Goal: Check status: Check status

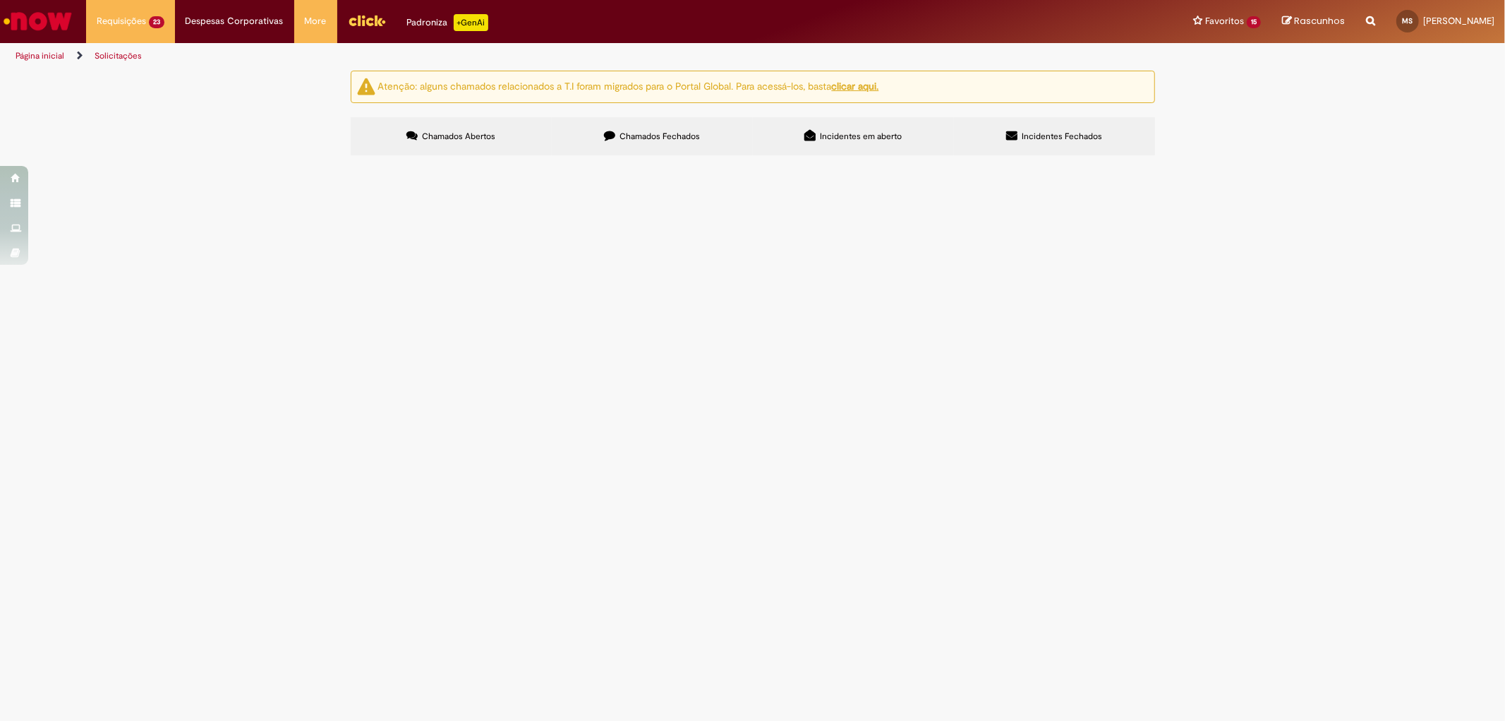
click at [0, 0] on span "[PERSON_NAME]" at bounding box center [0, 0] width 0 height 0
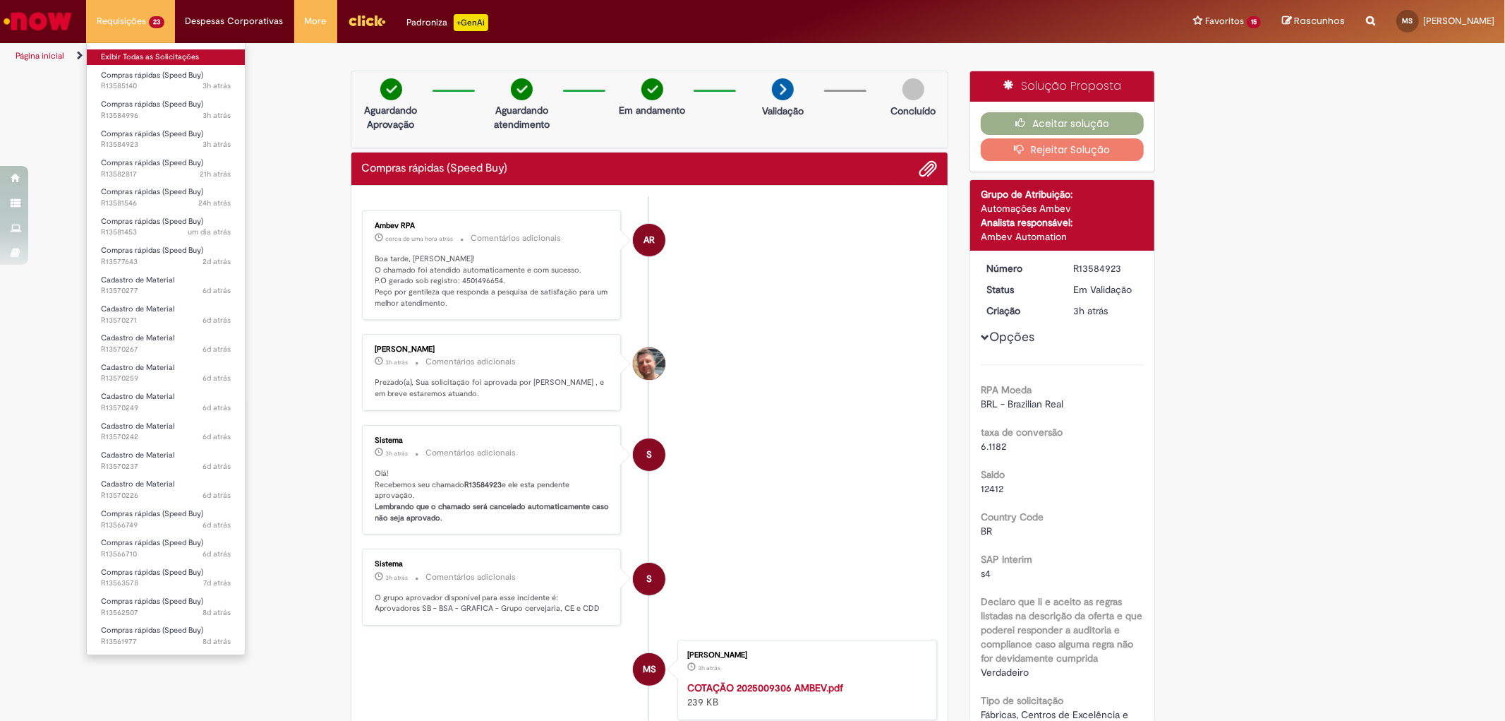
click at [132, 57] on link "Exibir Todas as Solicitações" at bounding box center [166, 57] width 158 height 16
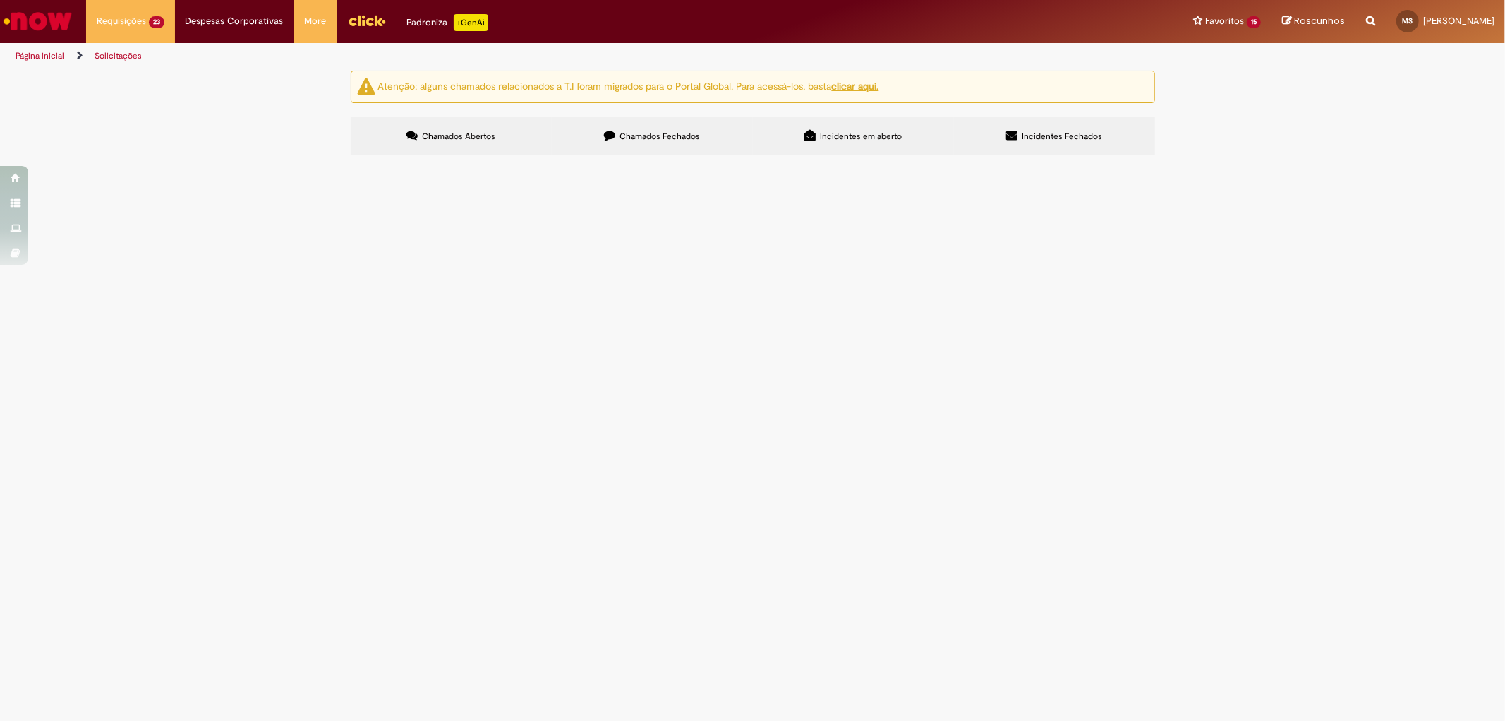
click at [0, 0] on span "FLANGE E BOMBA DE ENGENAGENS - AGREGADO L03" at bounding box center [0, 0] width 0 height 0
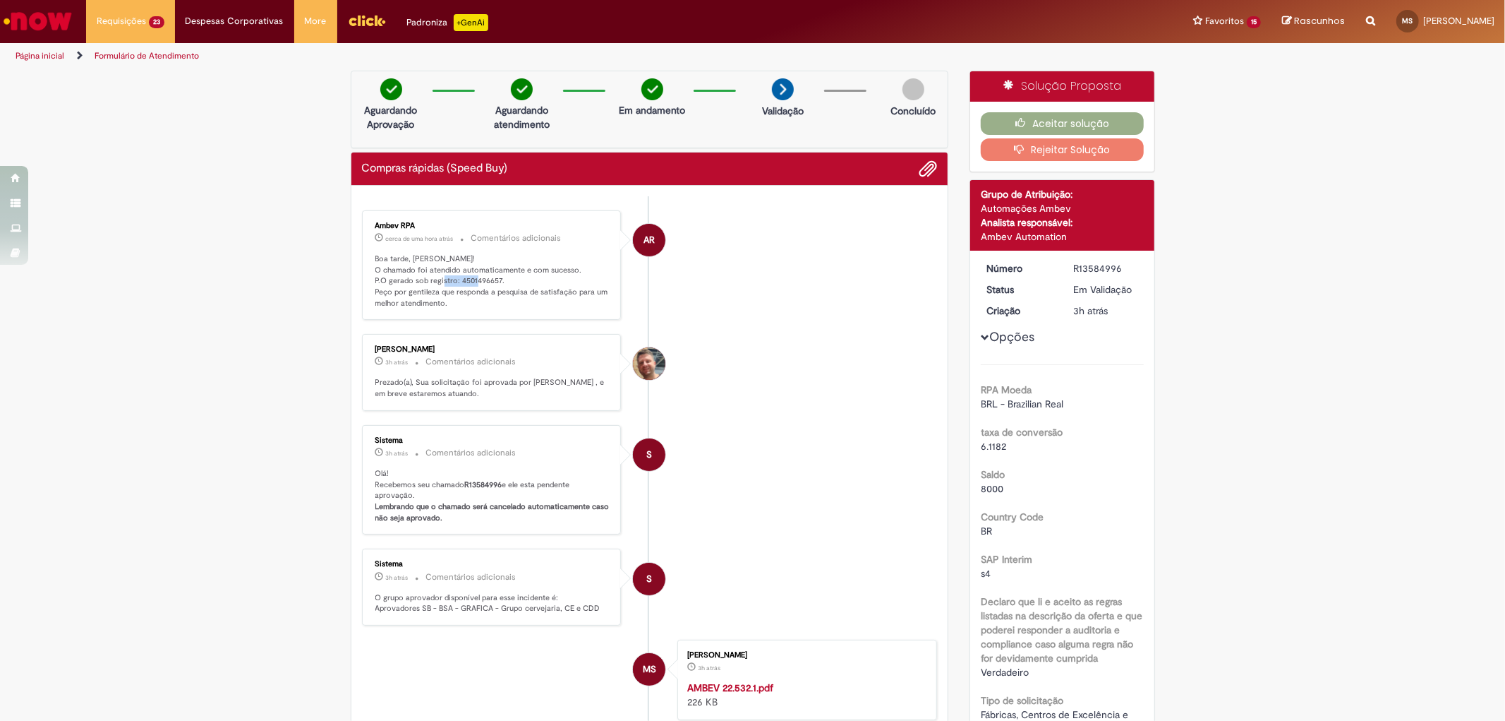
drag, startPoint x: 452, startPoint y: 196, endPoint x: 492, endPoint y: 276, distance: 89.6
click at [492, 276] on p "Boa tarde, [PERSON_NAME]! O chamado foi atendido automaticamente e com sucesso.…" at bounding box center [492, 281] width 235 height 56
copy p "4501496657"
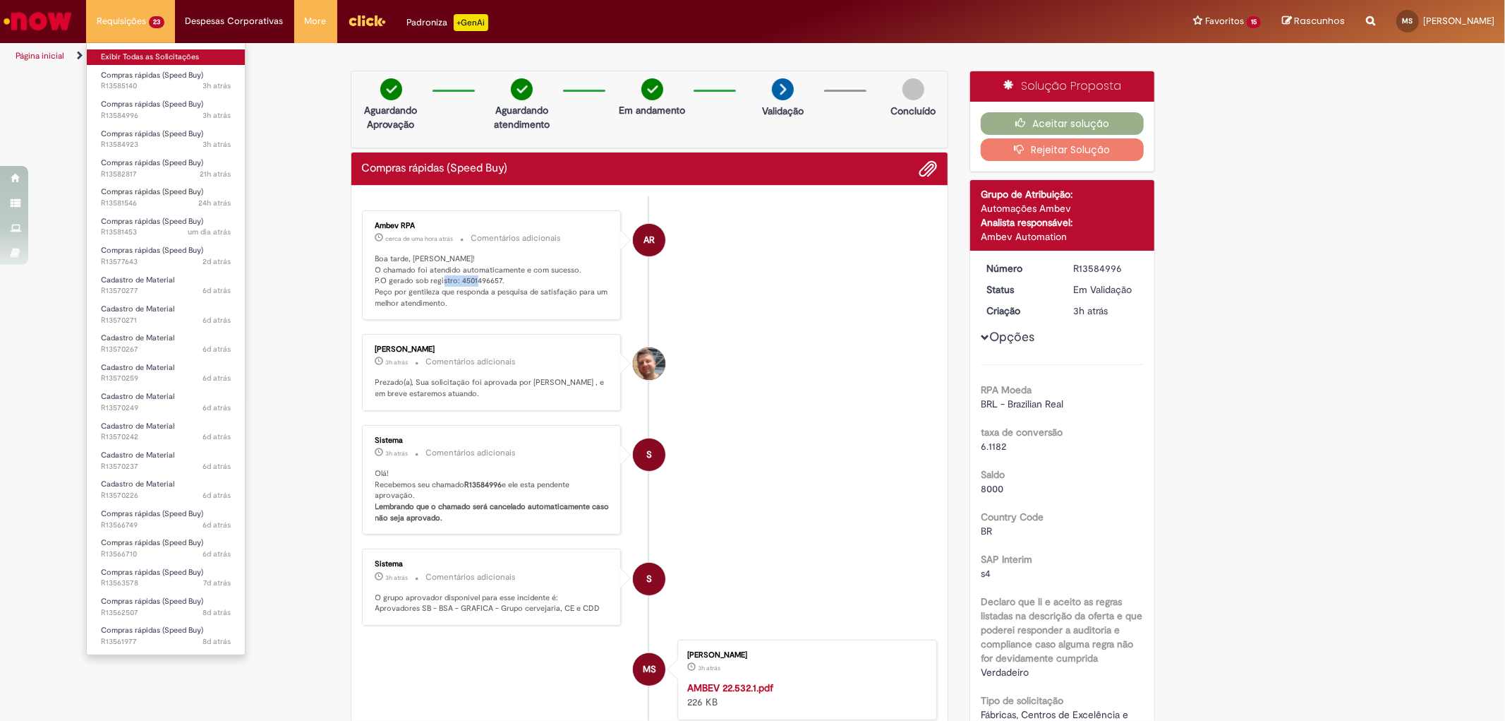
click at [150, 58] on link "Exibir Todas as Solicitações" at bounding box center [166, 57] width 158 height 16
